Goal: Task Accomplishment & Management: Complete application form

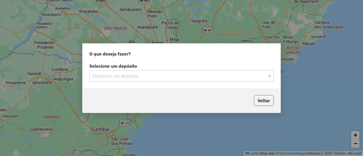
click at [264, 98] on button "Voltar" at bounding box center [264, 100] width 20 height 11
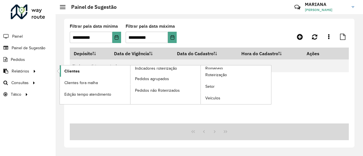
click at [68, 69] on span "Clientes" at bounding box center [71, 71] width 15 height 6
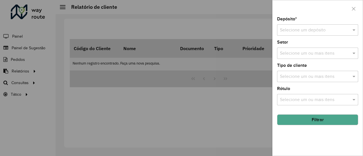
click at [334, 26] on div "Selecione um depósito" at bounding box center [317, 29] width 81 height 11
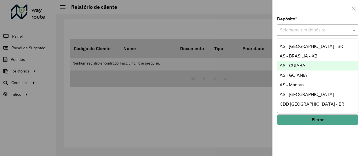
scroll to position [57, 0]
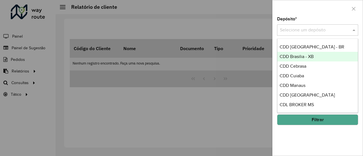
click at [310, 58] on span "CDD Brasilia - XB" at bounding box center [297, 56] width 34 height 5
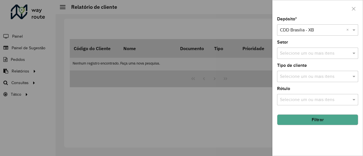
click at [319, 121] on button "Filtrar" at bounding box center [317, 120] width 81 height 11
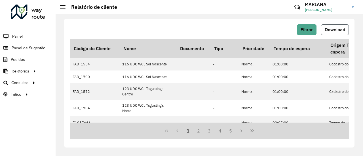
click at [342, 28] on span "Download" at bounding box center [335, 29] width 20 height 5
click at [34, 45] on span "Painel de Sugestão" at bounding box center [29, 48] width 35 height 6
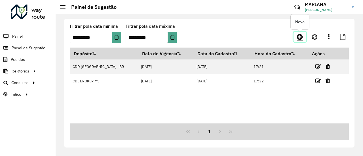
click at [297, 37] on icon at bounding box center [300, 36] width 6 height 7
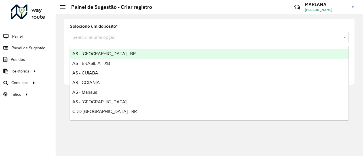
click at [317, 39] on input "text" at bounding box center [204, 37] width 262 height 7
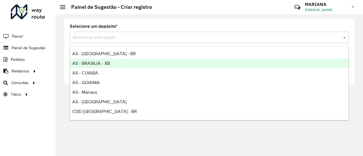
scroll to position [48, 0]
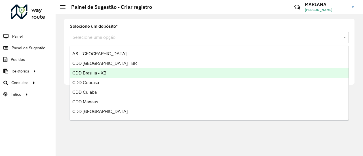
click at [107, 70] on div "CDD Brasilia - XB" at bounding box center [209, 73] width 279 height 10
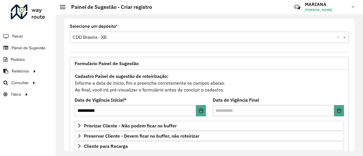
scroll to position [20, 0]
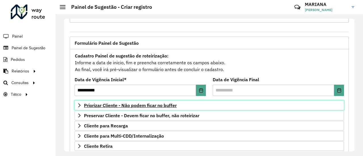
click at [133, 103] on span "Priorizar Cliente - Não podem ficar no buffer" at bounding box center [130, 105] width 93 height 5
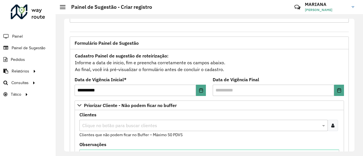
click at [124, 126] on input "text" at bounding box center [201, 126] width 240 height 7
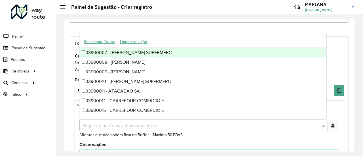
paste input "*****"
type input "*****"
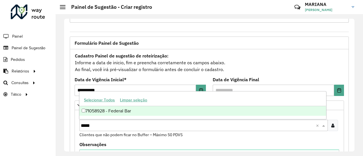
click at [126, 114] on div "71058928 - Federal Bar" at bounding box center [202, 111] width 247 height 10
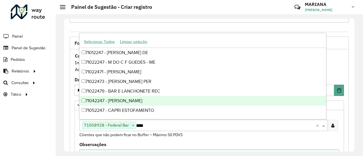
type input "*****"
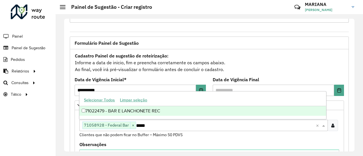
click at [164, 112] on div "71022479 - BAR E LANCHONETE REC" at bounding box center [202, 111] width 247 height 10
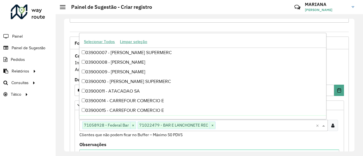
click at [218, 131] on div "Clientes Clique no botão para buscar clientes 71058928 - Federal Bar × 71022479…" at bounding box center [209, 125] width 260 height 25
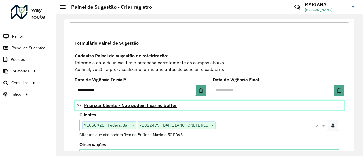
click at [79, 103] on icon at bounding box center [79, 105] width 5 height 5
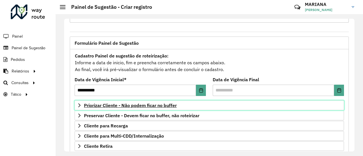
click at [144, 104] on span "Priorizar Cliente - Não podem ficar no buffer" at bounding box center [130, 105] width 93 height 5
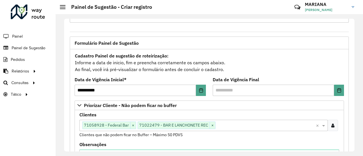
click at [221, 126] on input "text" at bounding box center [266, 126] width 100 height 7
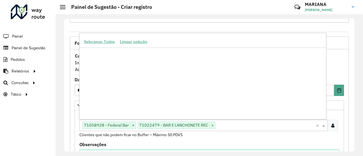
paste input "*****"
type input "*****"
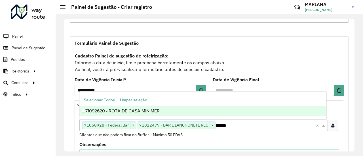
click at [205, 112] on div "71092620 - ROTA DE CASA MINIMER" at bounding box center [202, 111] width 247 height 10
